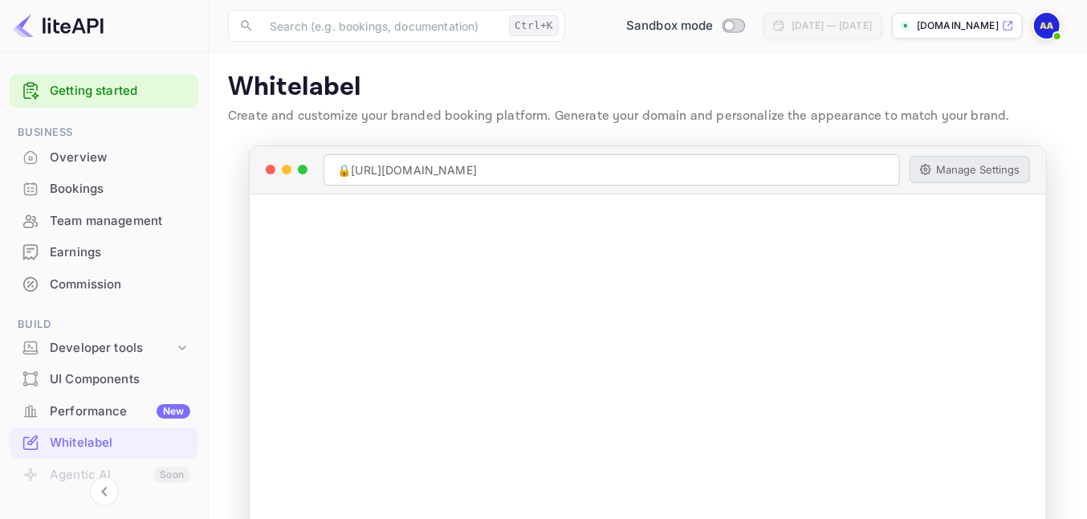
click at [1038, 26] on img at bounding box center [1047, 26] width 26 height 26
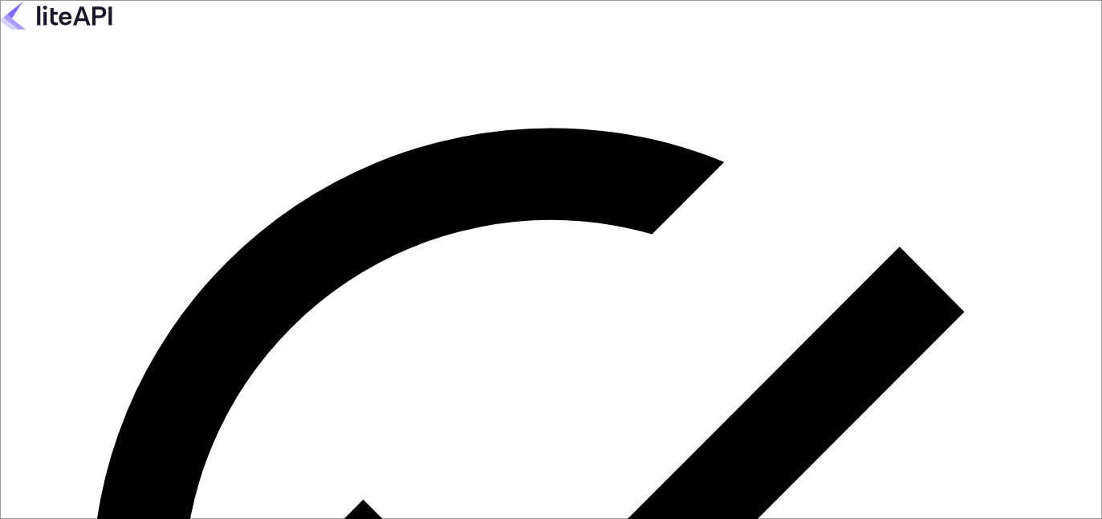
type input "[EMAIL_ADDRESS][DOMAIN_NAME]"
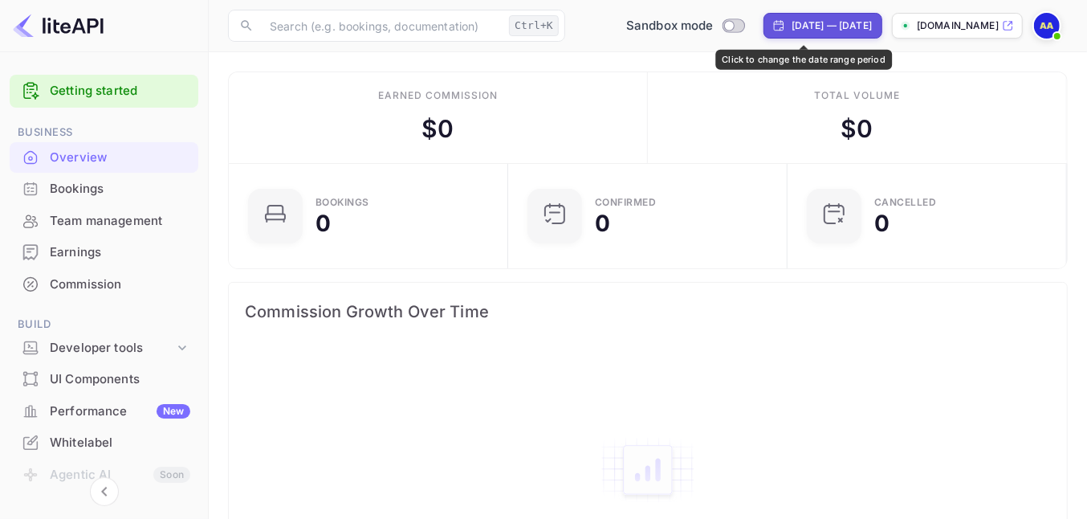
click at [792, 31] on div "[DATE] — [DATE]" at bounding box center [832, 25] width 80 height 14
select select "6"
select select "2025"
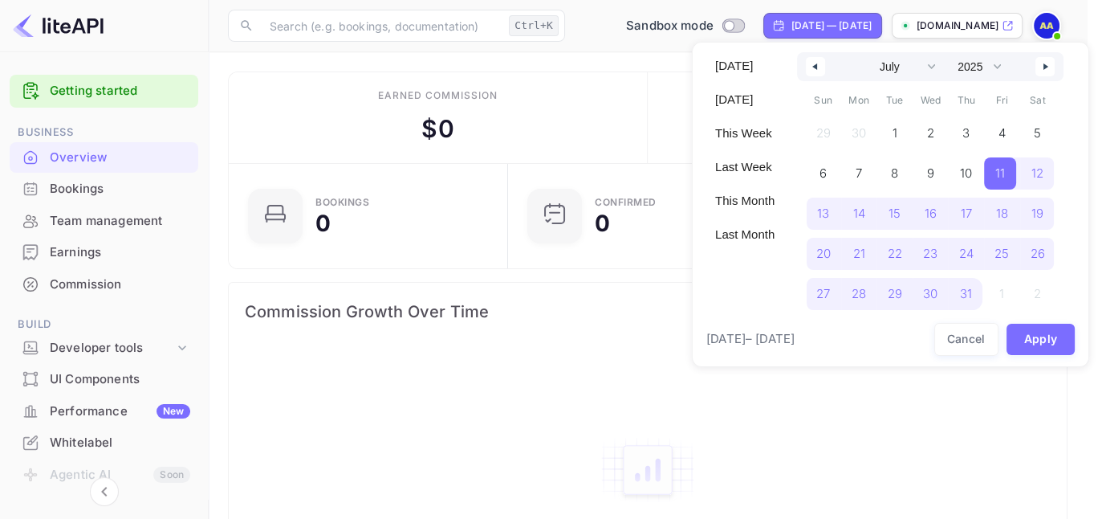
click at [792, 31] on div at bounding box center [551, 259] width 1102 height 519
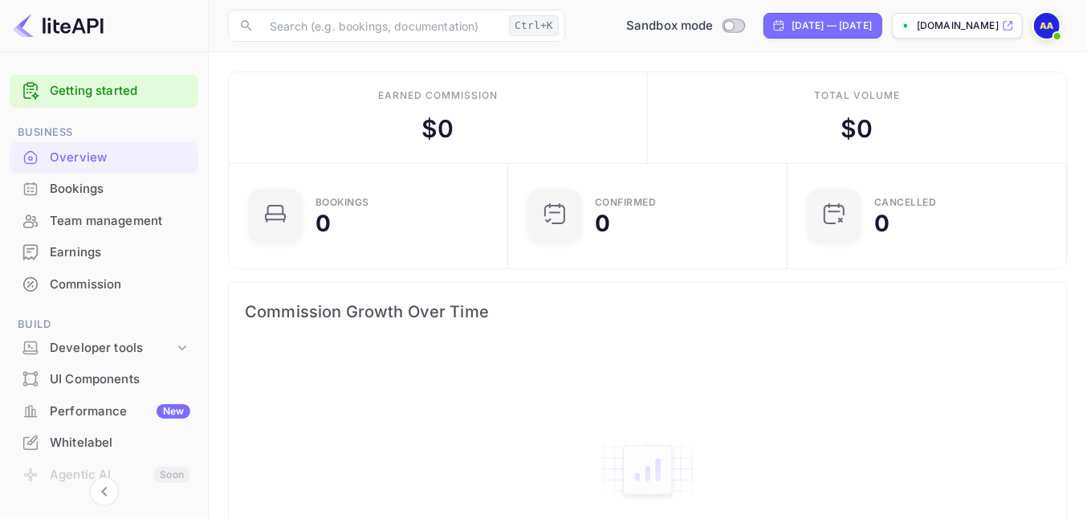
click at [578, 100] on div "Earned commission $ 0" at bounding box center [438, 117] width 419 height 91
click at [947, 20] on p "[DOMAIN_NAME]" at bounding box center [958, 25] width 82 height 14
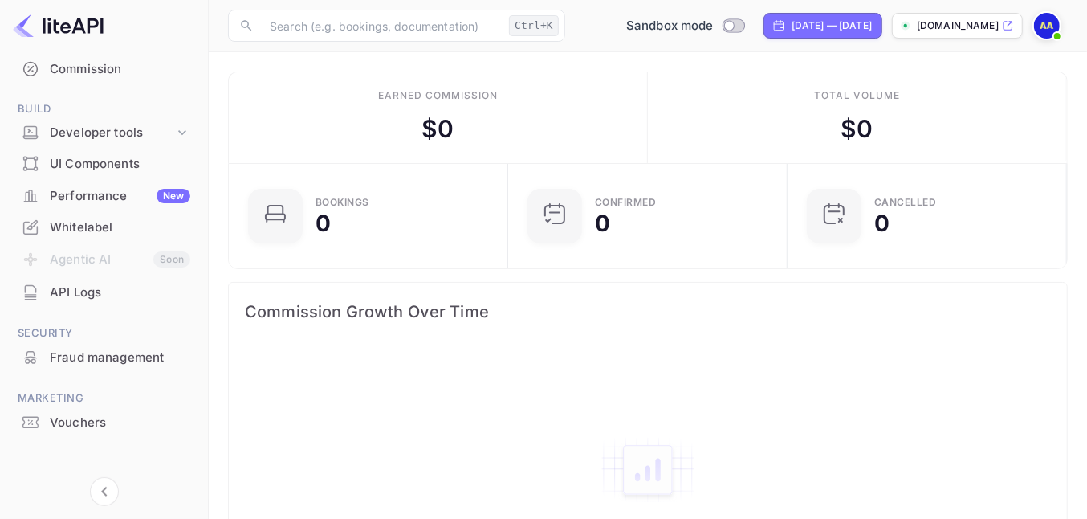
scroll to position [222, 0]
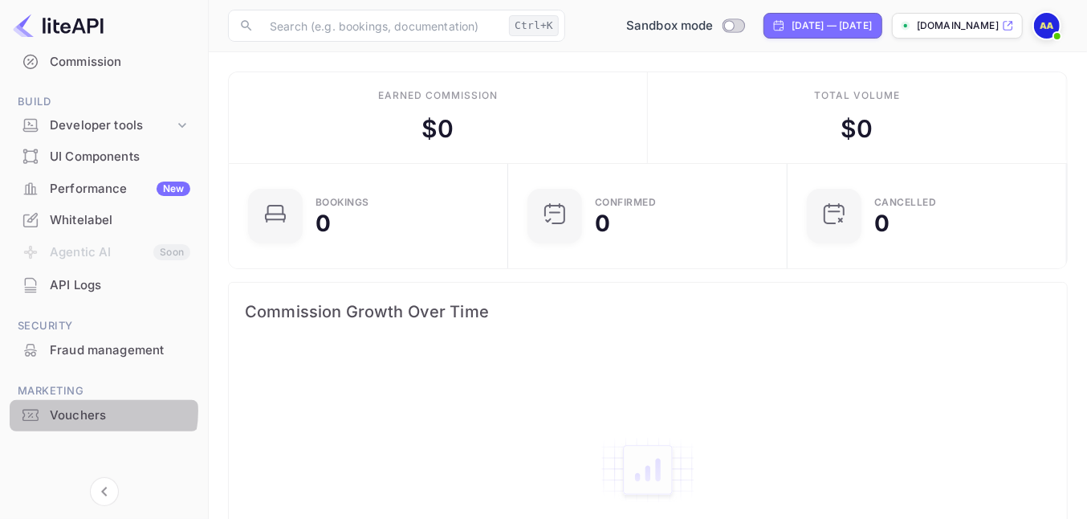
click at [89, 410] on div "Vouchers" at bounding box center [120, 415] width 140 height 18
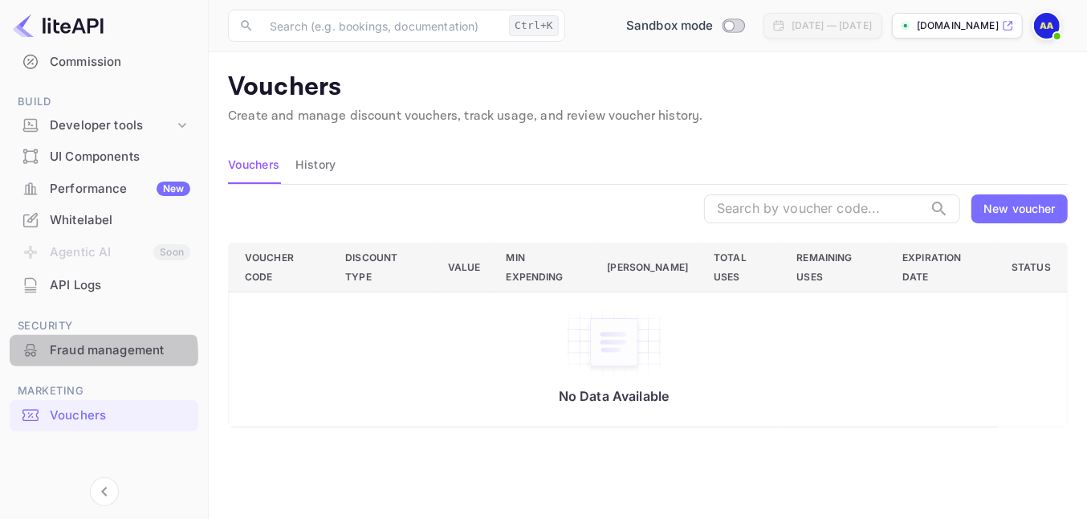
click at [88, 353] on div "Fraud management" at bounding box center [120, 350] width 140 height 18
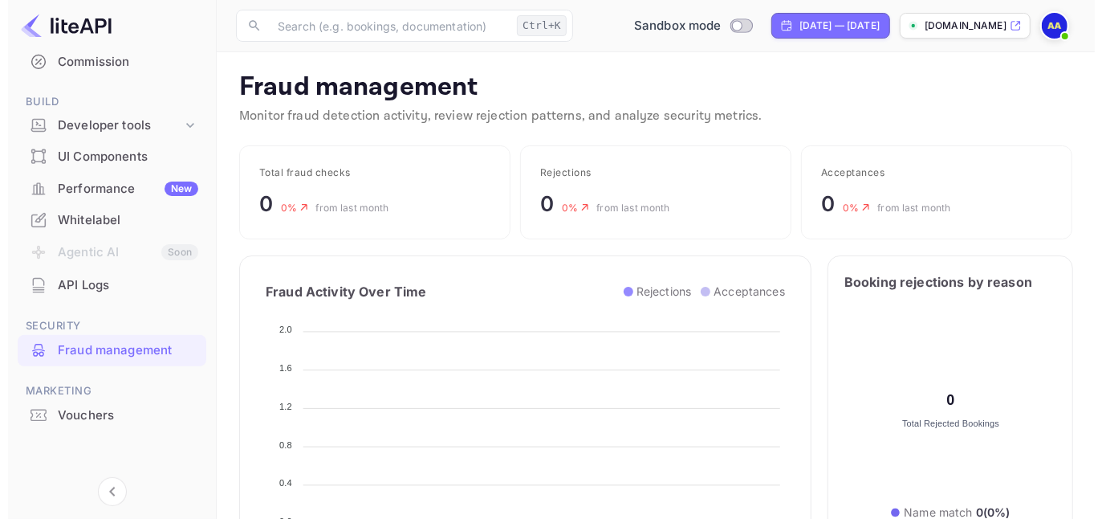
scroll to position [315, 352]
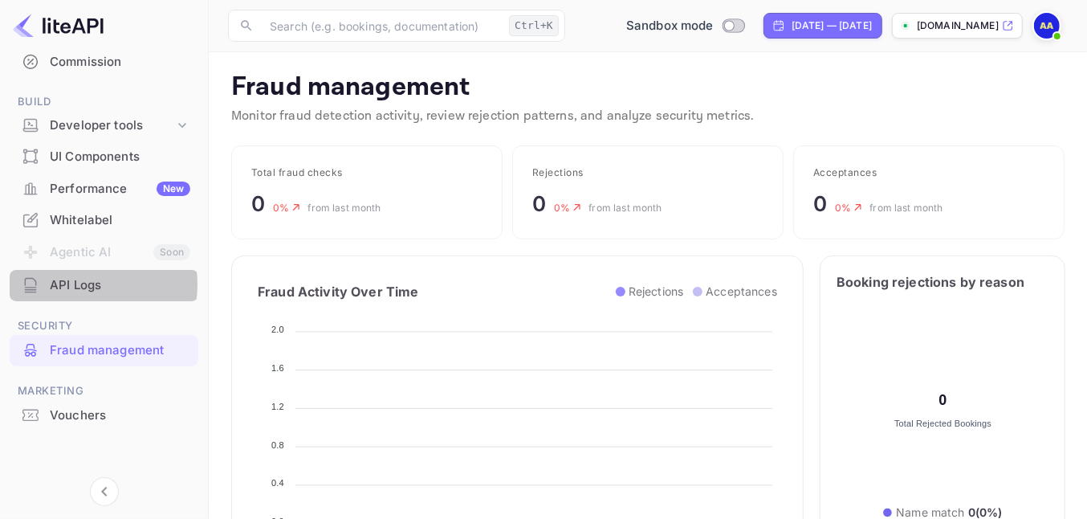
click at [71, 283] on div "API Logs" at bounding box center [120, 285] width 140 height 18
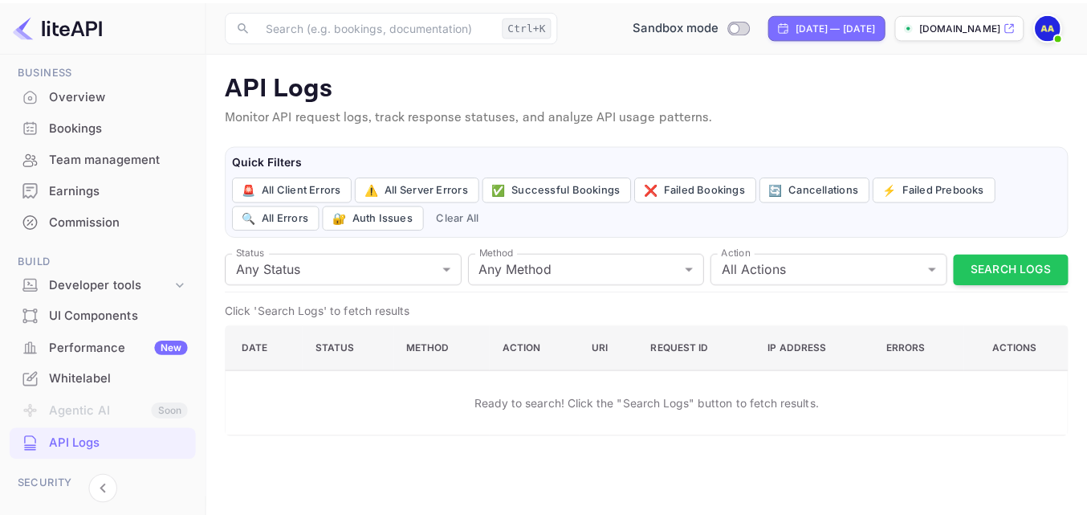
scroll to position [22, 0]
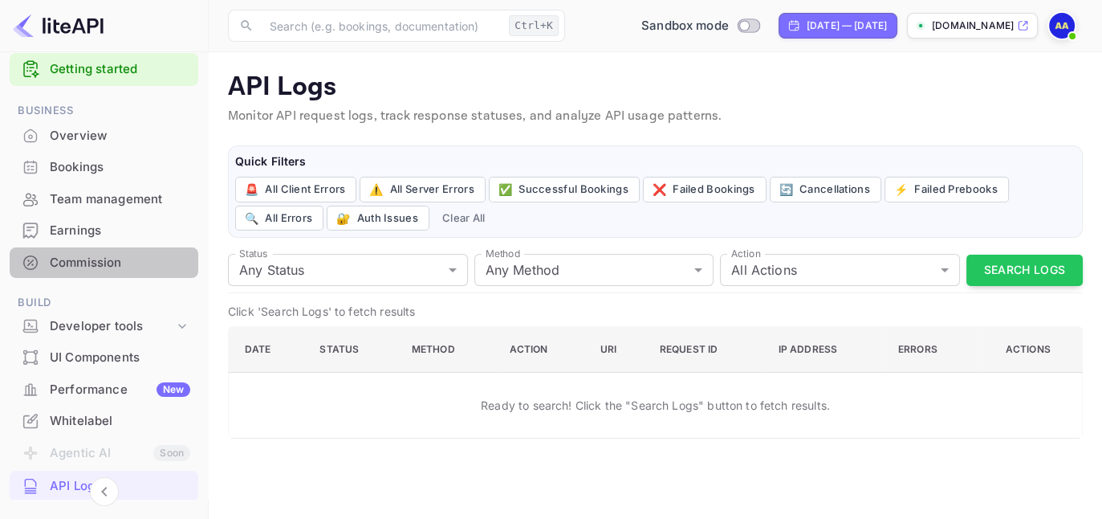
click at [117, 255] on div "Commission" at bounding box center [120, 263] width 140 height 18
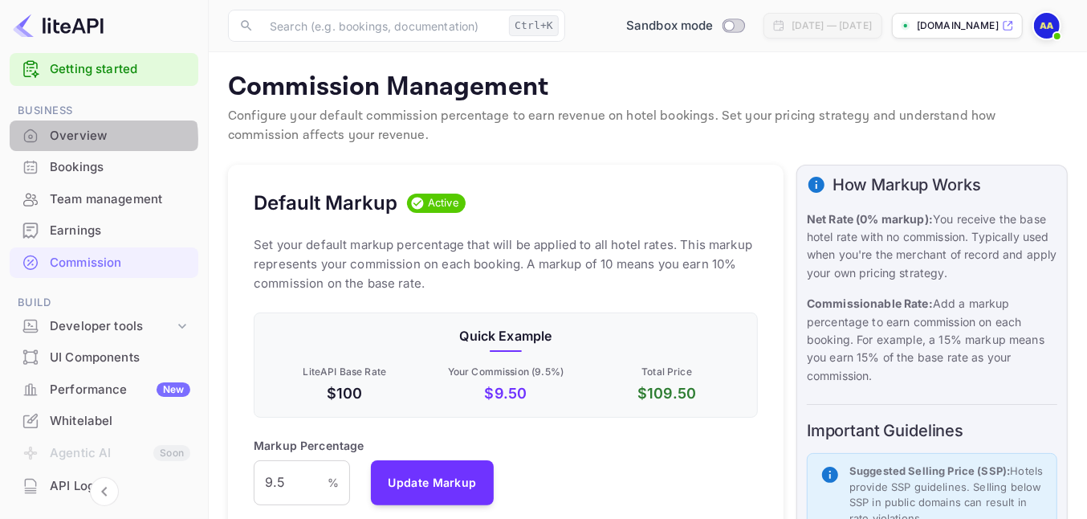
click at [95, 138] on div "Overview" at bounding box center [120, 136] width 140 height 18
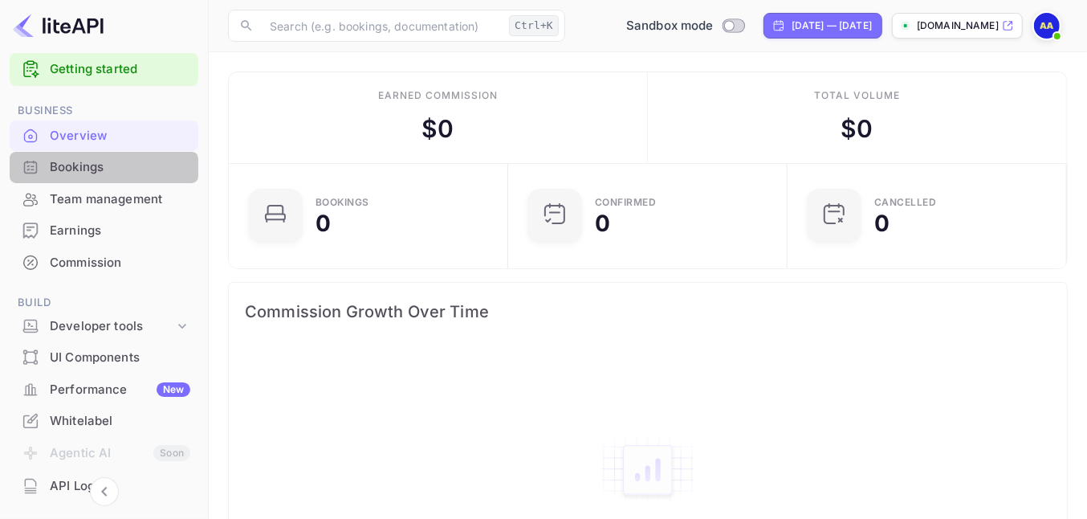
click at [83, 173] on div "Bookings" at bounding box center [120, 167] width 140 height 18
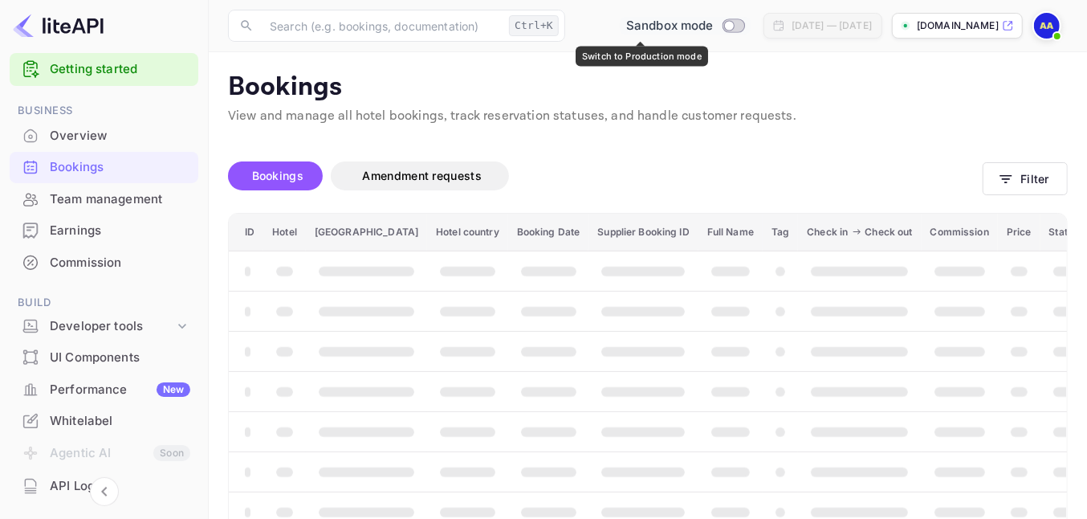
click at [713, 24] on input "Switch to Production mode" at bounding box center [729, 25] width 32 height 10
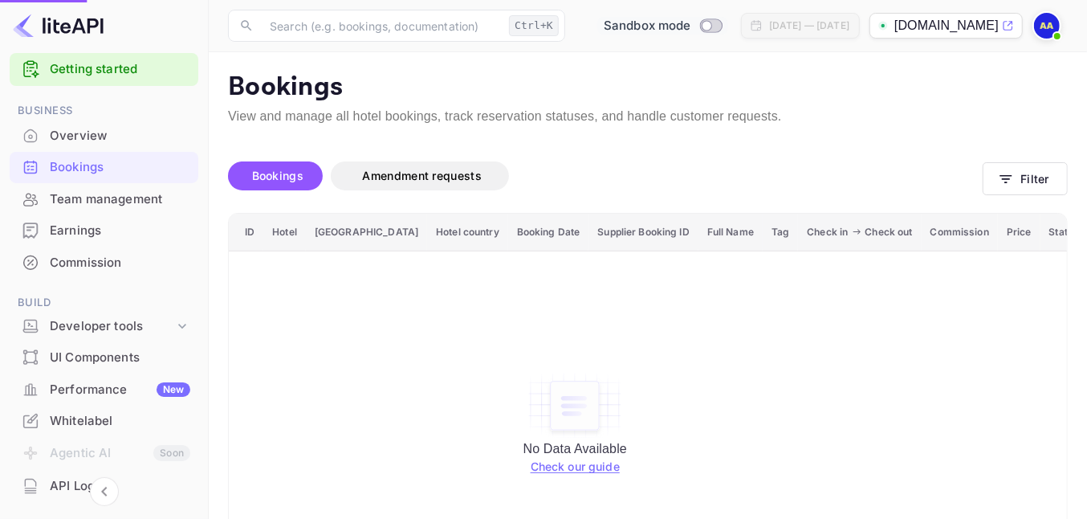
checkbox input "true"
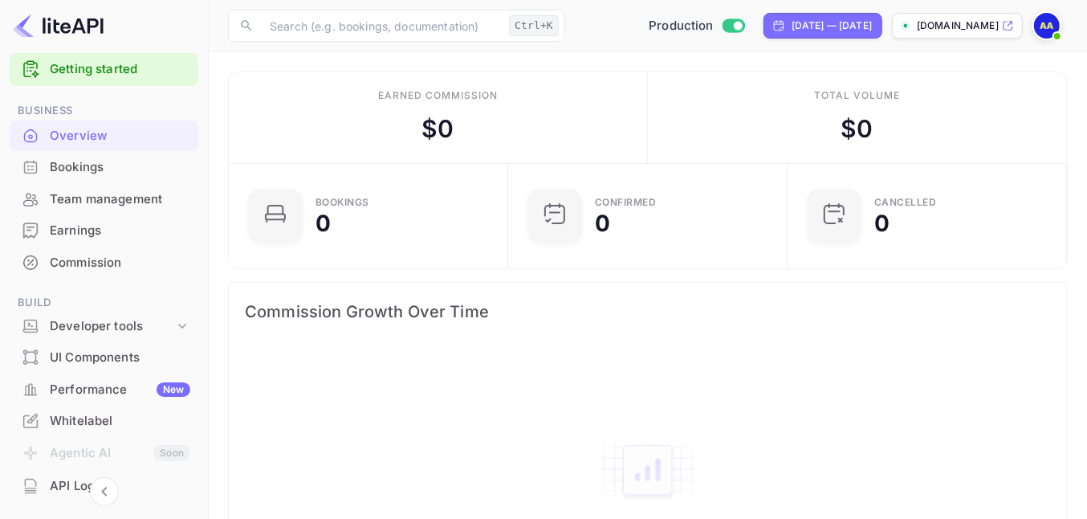
click at [70, 177] on div "Bookings" at bounding box center [104, 167] width 189 height 31
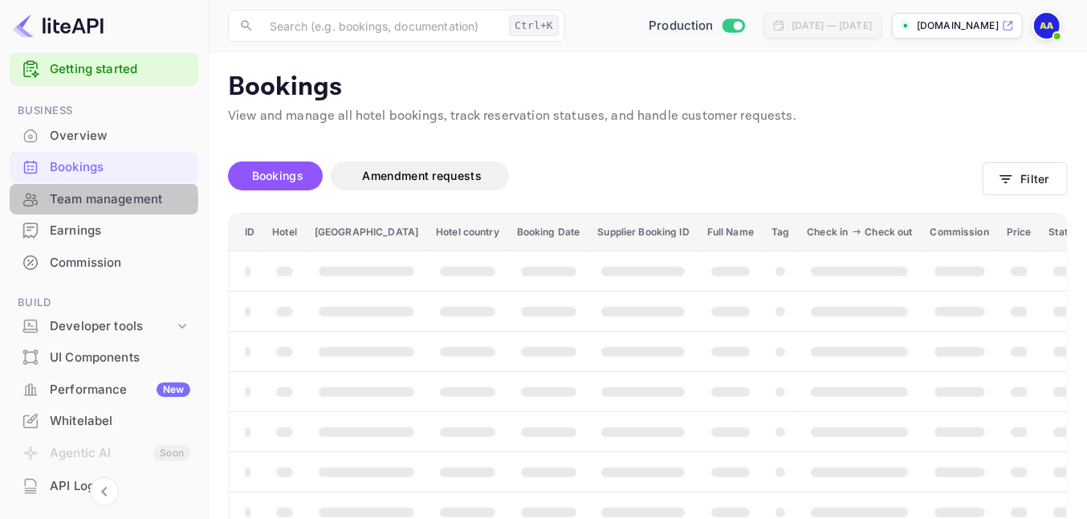
click at [83, 199] on div "Team management" at bounding box center [120, 199] width 140 height 18
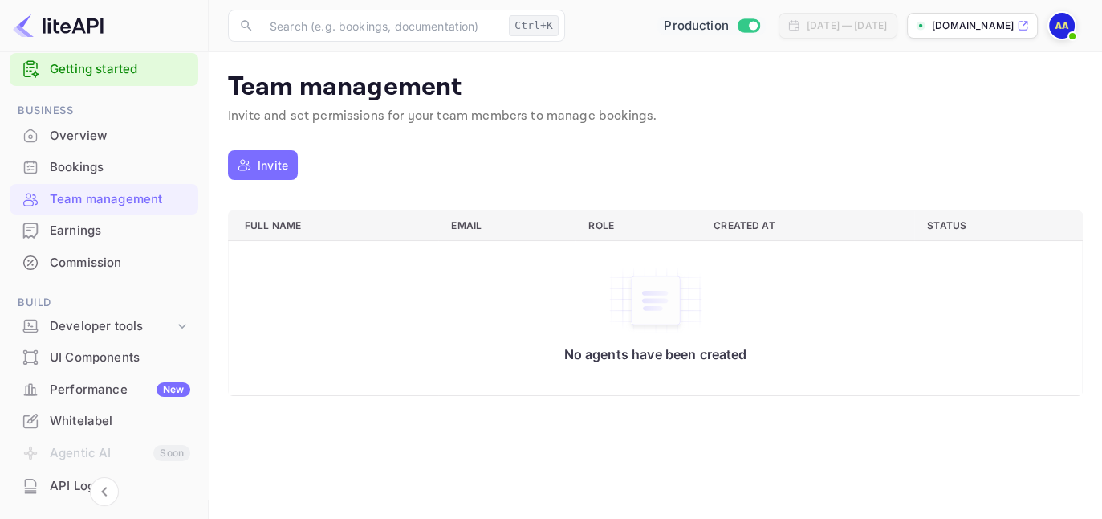
click at [82, 232] on div "Earnings" at bounding box center [120, 231] width 140 height 18
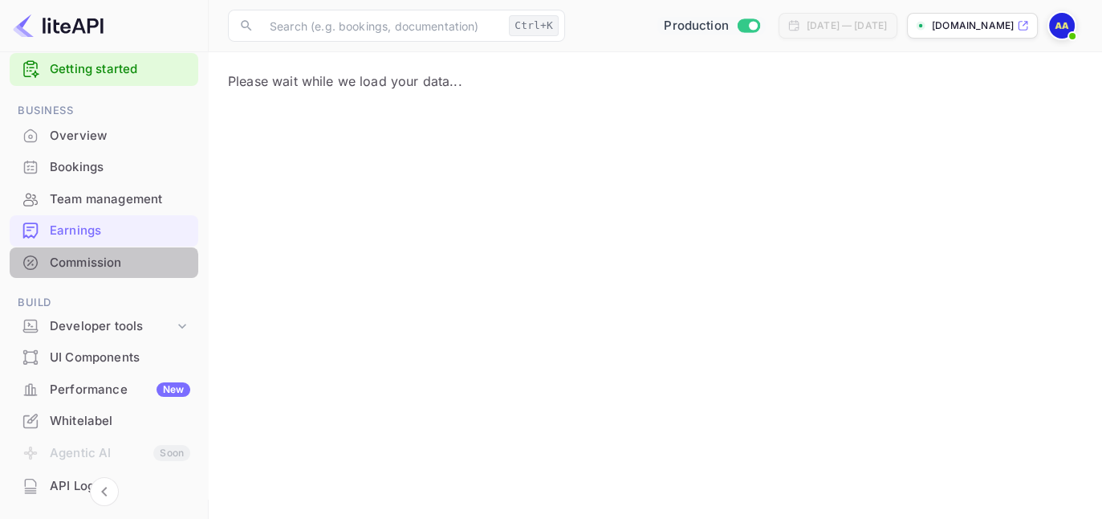
click at [82, 267] on div "Commission" at bounding box center [120, 263] width 140 height 18
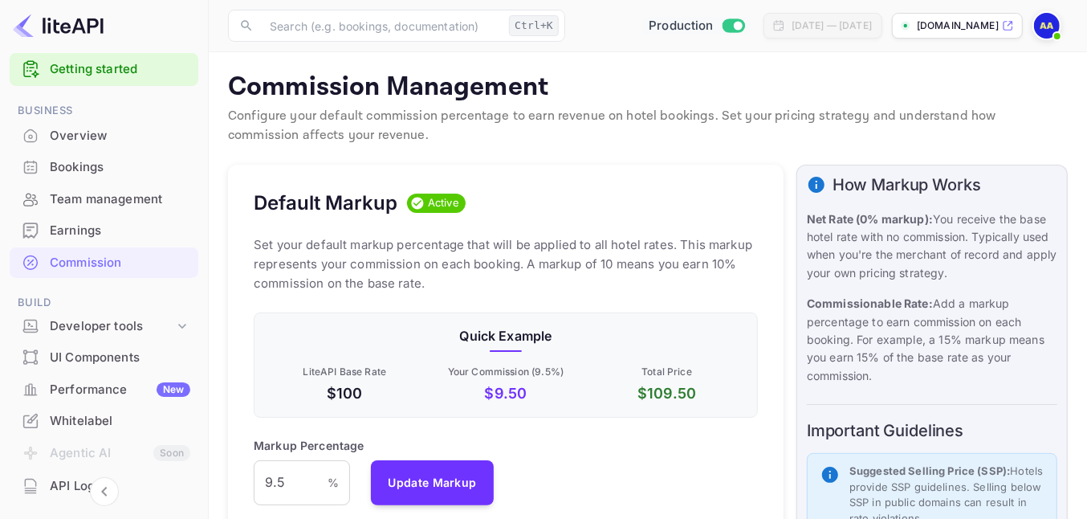
scroll to position [271, 490]
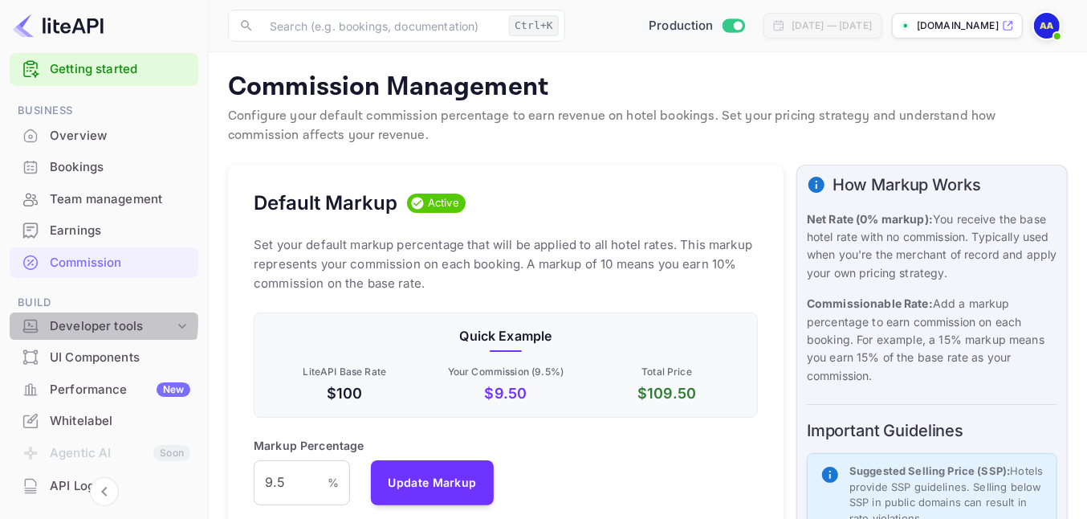
click at [95, 322] on div "Developer tools" at bounding box center [112, 326] width 124 height 18
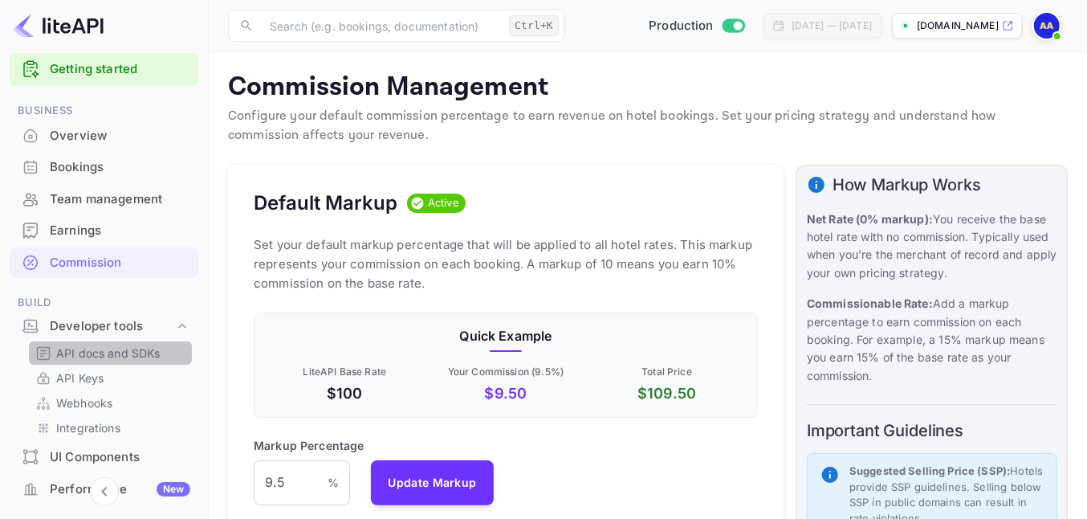
click at [124, 355] on p "API docs and SDKs" at bounding box center [108, 352] width 104 height 17
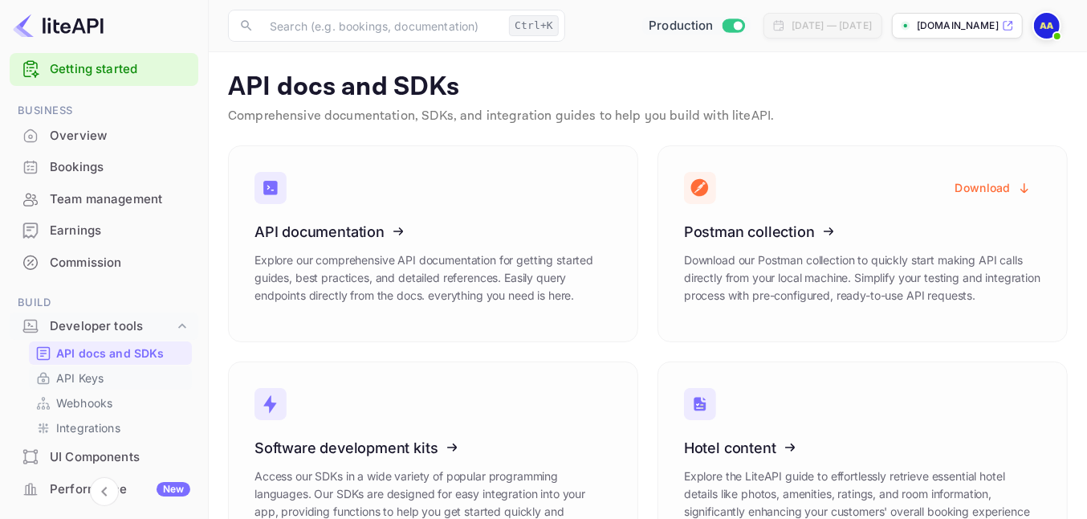
click at [88, 375] on p "API Keys" at bounding box center [79, 377] width 47 height 17
